Goal: Find specific page/section: Find specific page/section

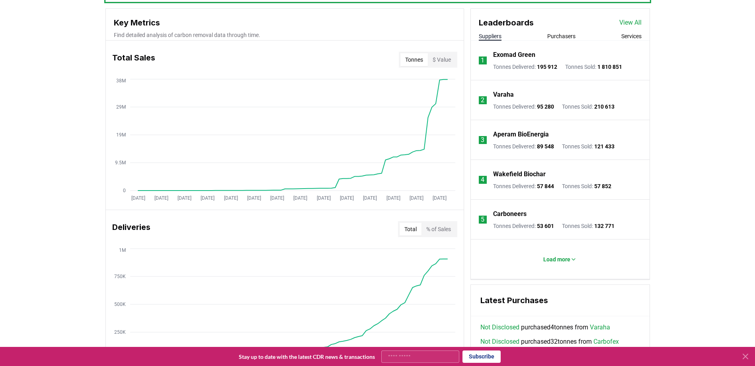
scroll to position [278, 0]
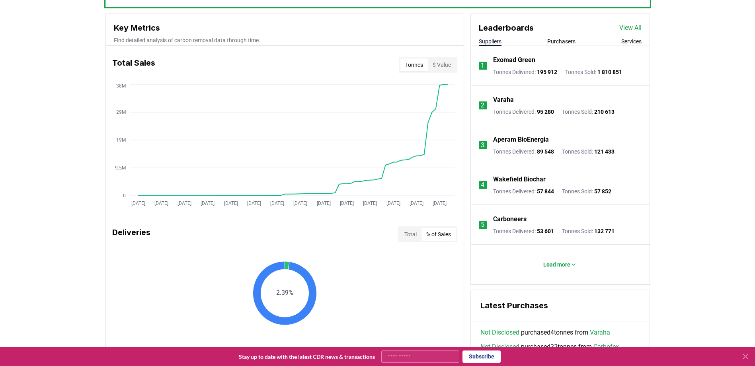
click at [446, 233] on button "% of Sales" at bounding box center [438, 234] width 34 height 13
click at [411, 231] on button "Total" at bounding box center [410, 234] width 22 height 13
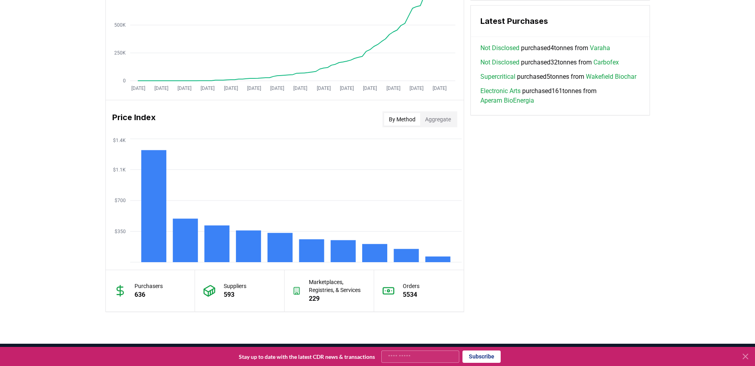
scroll to position [537, 0]
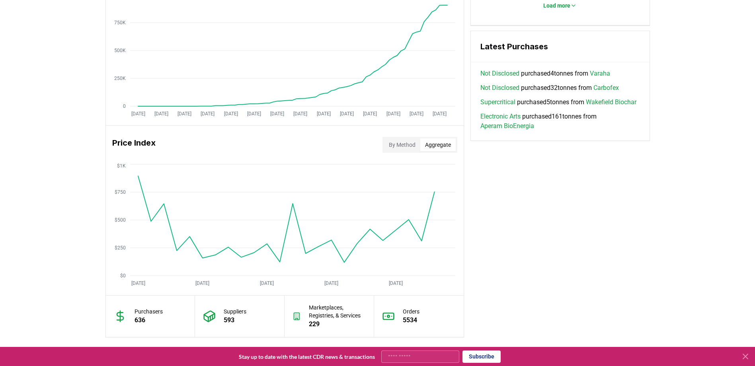
click at [429, 148] on button "Aggregate" at bounding box center [437, 144] width 35 height 13
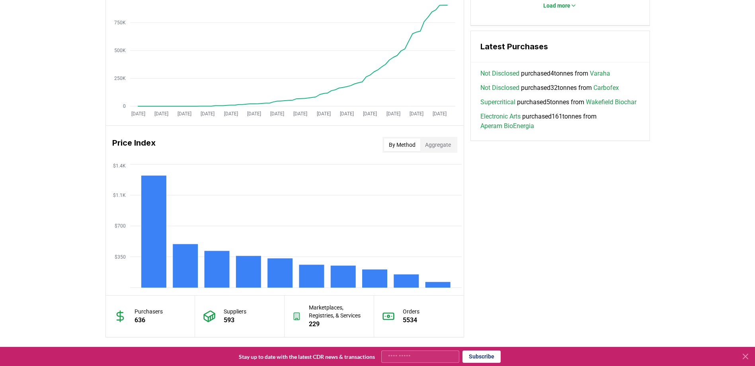
click at [396, 145] on button "By Method" at bounding box center [402, 144] width 36 height 13
